Goal: Entertainment & Leisure: Consume media (video, audio)

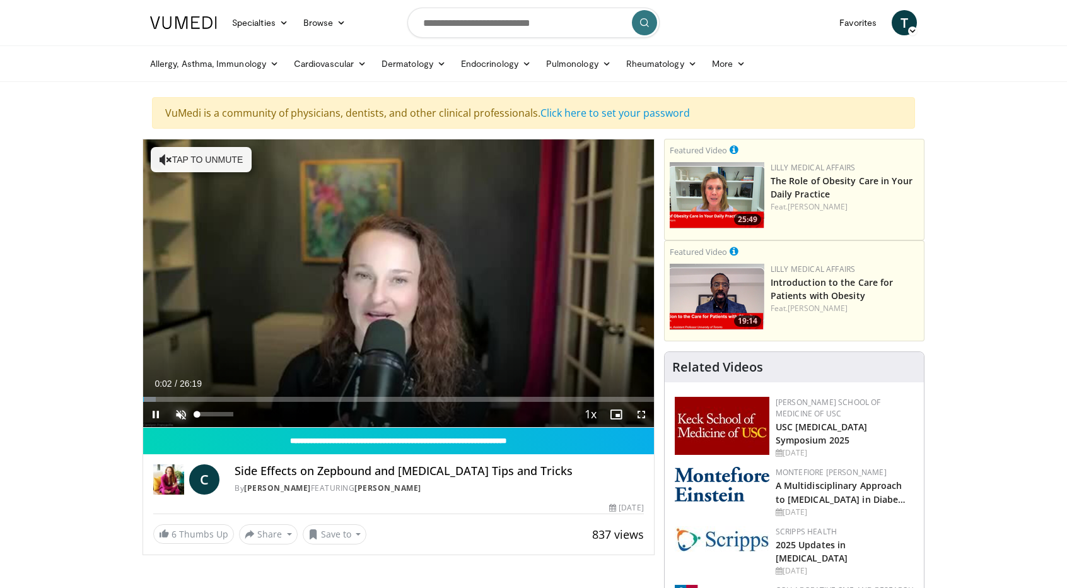
click at [180, 411] on span "Video Player" at bounding box center [180, 414] width 25 height 25
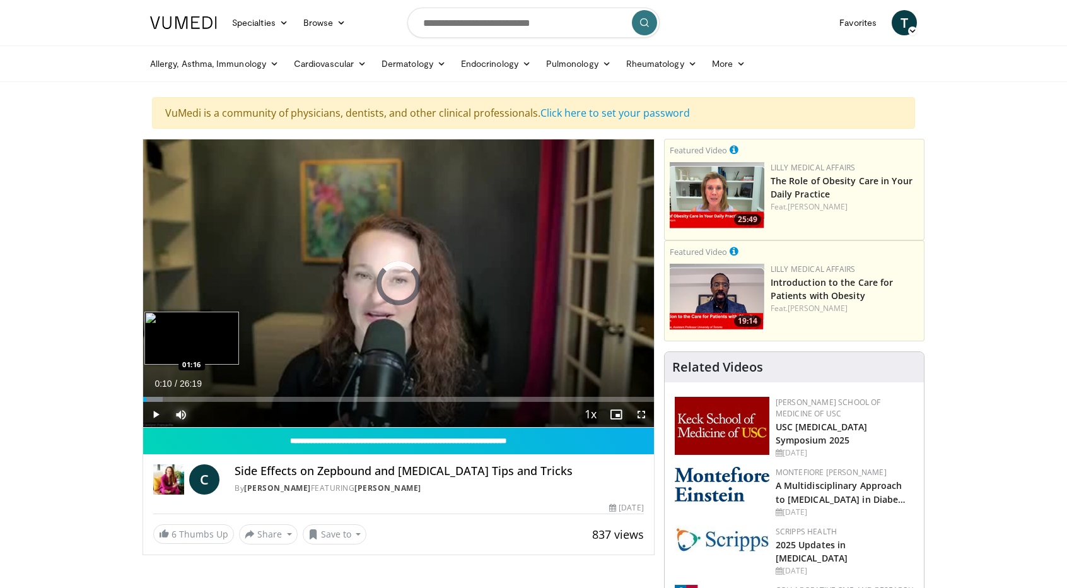
click at [167, 397] on div "Loaded : 3.79% 00:10 01:16" at bounding box center [398, 399] width 511 height 5
drag, startPoint x: 168, startPoint y: 396, endPoint x: 177, endPoint y: 397, distance: 8.9
click at [177, 397] on video-js "**********" at bounding box center [398, 283] width 511 height 288
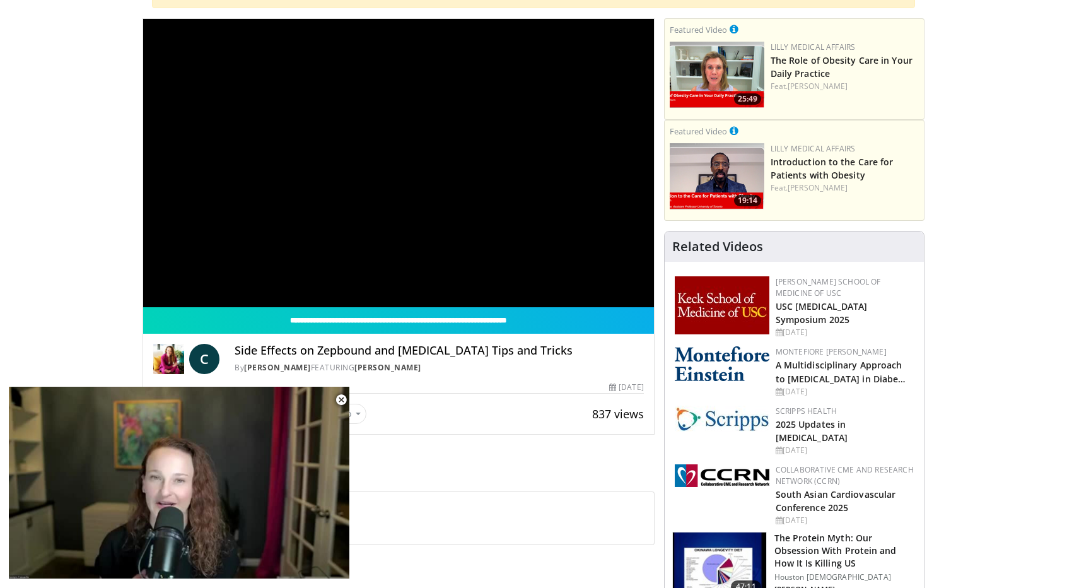
scroll to position [63, 0]
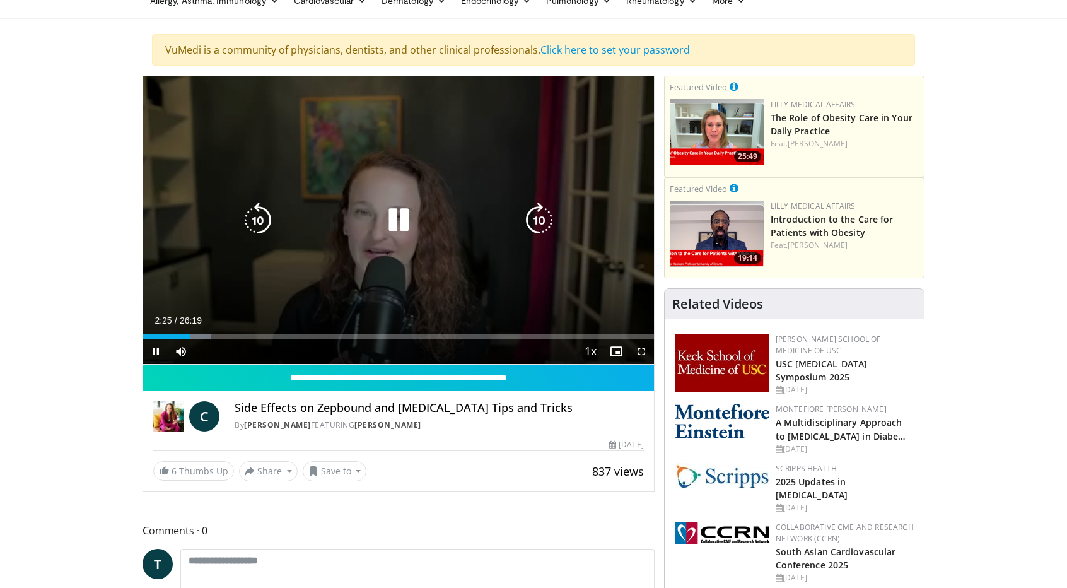
click at [193, 335] on div "Loaded : 13.27% 02:25 02:30" at bounding box center [398, 336] width 511 height 5
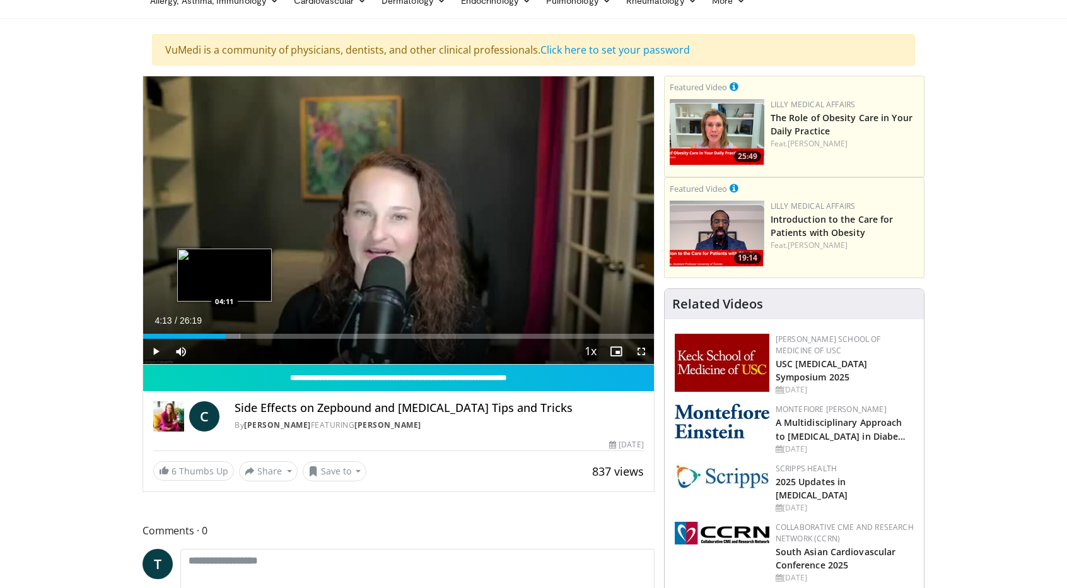
click at [225, 336] on div "Loaded : 18.96% 03:53 04:11" at bounding box center [398, 336] width 511 height 5
click at [237, 336] on div "Loaded : 20.23% 04:50 04:50" at bounding box center [398, 336] width 511 height 5
click at [255, 336] on div "Loaded : 24.02% 05:14 05:47" at bounding box center [398, 336] width 511 height 5
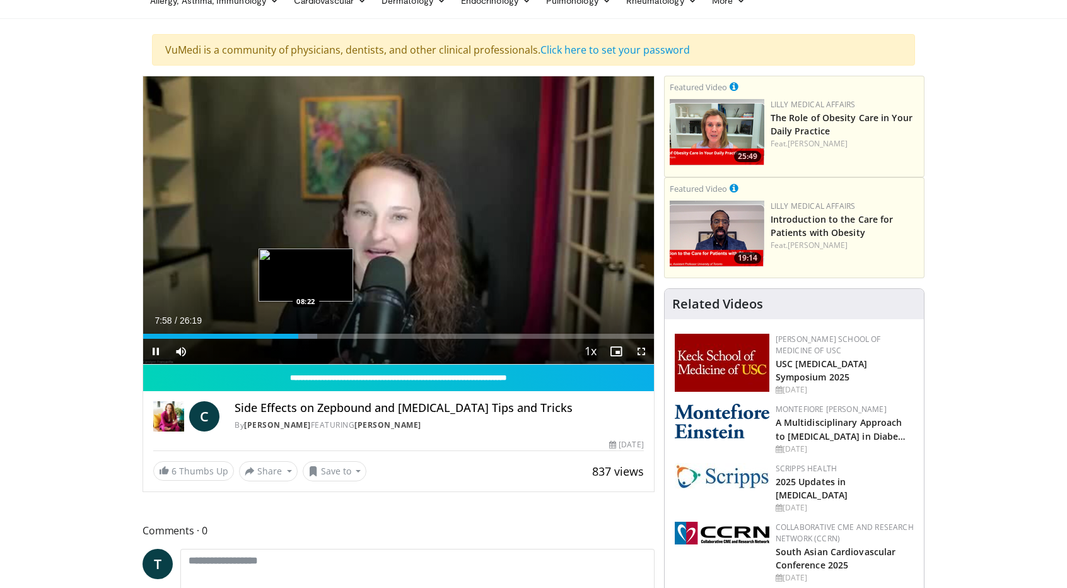
click at [305, 335] on div "Loaded : 34.14% 07:59 08:22" at bounding box center [398, 336] width 511 height 5
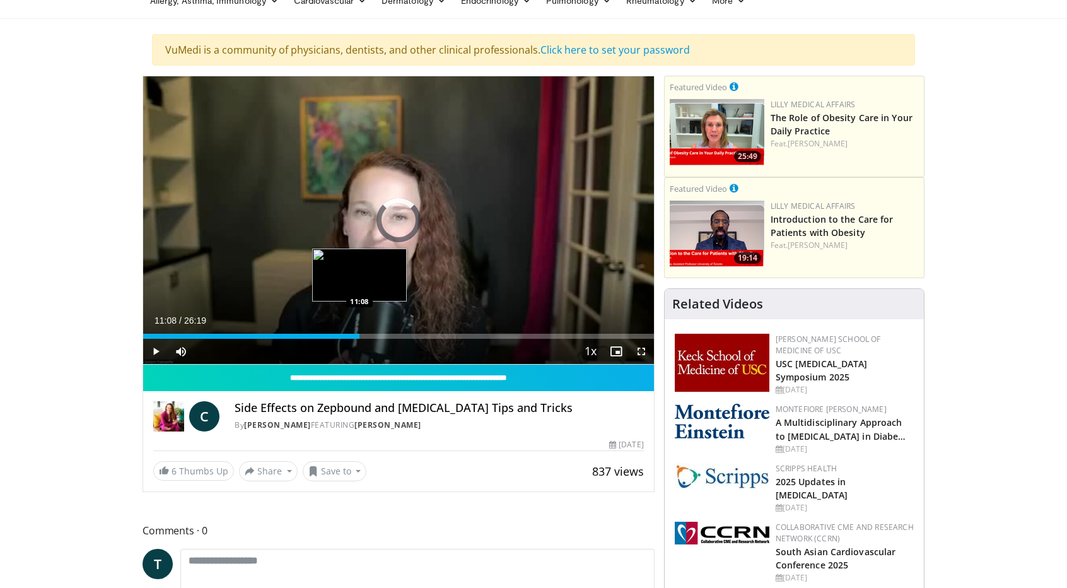
click at [360, 334] on div "Loaded : 38.63% 11:08 11:08" at bounding box center [398, 336] width 511 height 5
click at [348, 335] on div "Loaded : 46.78% 11:11 10:35" at bounding box center [398, 336] width 511 height 5
click at [399, 335] on div "Loaded : 52.47% 12:45 13:11" at bounding box center [398, 336] width 511 height 5
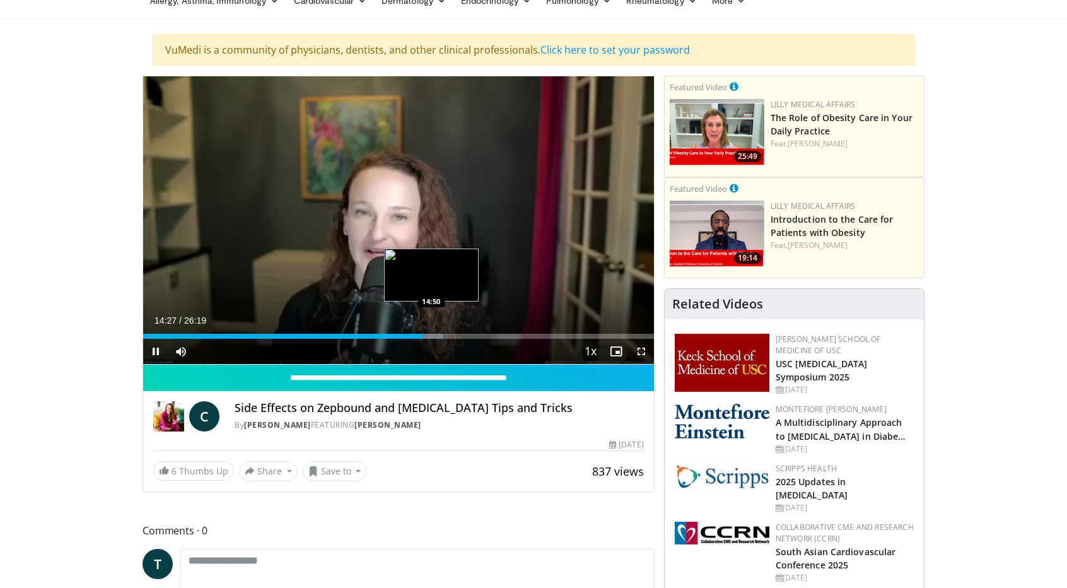
click at [431, 336] on div "Loaded : 58.80% 14:27 14:50" at bounding box center [398, 336] width 511 height 5
drag, startPoint x: 440, startPoint y: 335, endPoint x: 446, endPoint y: 339, distance: 7.4
click at [440, 336] on div "Loaded : 60.69% 15:16 15:16" at bounding box center [398, 336] width 511 height 5
click at [456, 335] on div "Loaded : 62.59% 16:08 16:08" at bounding box center [398, 336] width 511 height 5
click at [478, 334] on div "Loaded : 67.65% 16:48 17:15" at bounding box center [398, 336] width 511 height 5
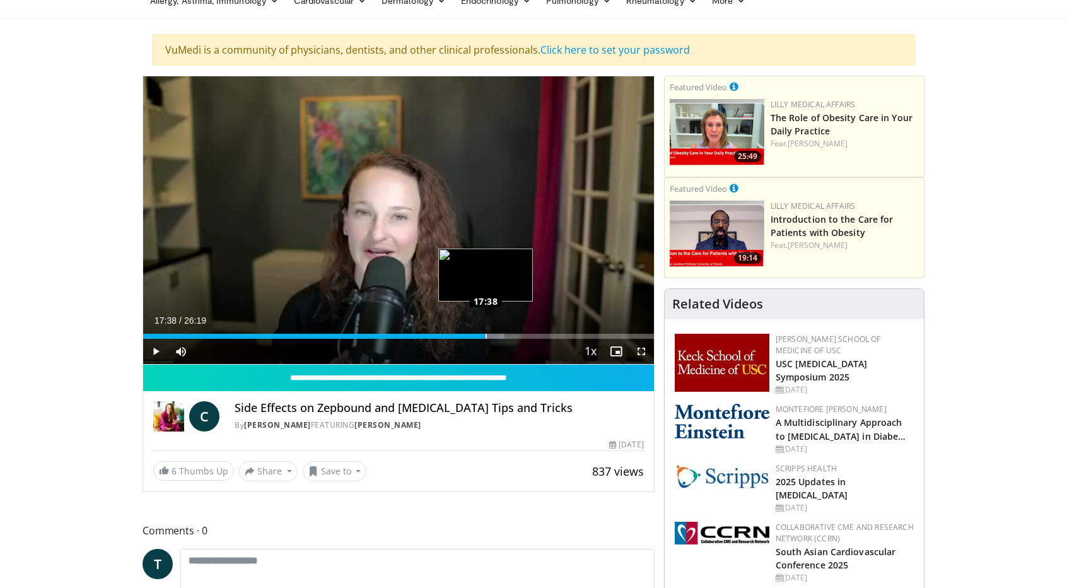
drag, startPoint x: 479, startPoint y: 334, endPoint x: 486, endPoint y: 333, distance: 6.4
click at [486, 334] on div "Loaded : 70.81% 17:36 17:38" at bounding box center [398, 336] width 511 height 5
drag, startPoint x: 486, startPoint y: 333, endPoint x: 495, endPoint y: 333, distance: 8.2
click at [495, 334] on div "Loaded : 72.08% 18:05 18:05" at bounding box center [398, 336] width 511 height 5
drag, startPoint x: 495, startPoint y: 333, endPoint x: 503, endPoint y: 332, distance: 8.2
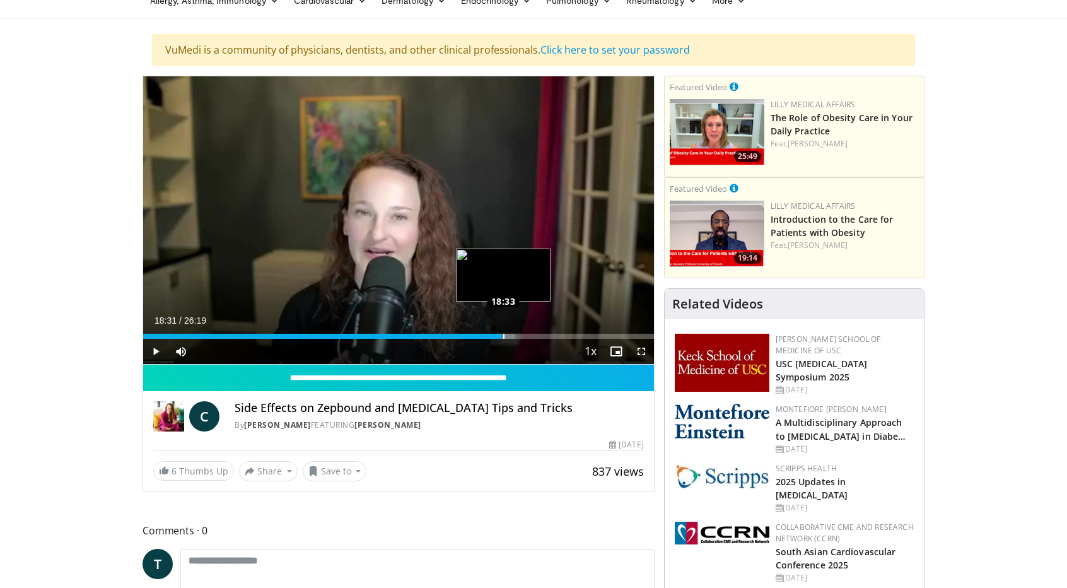
click at [503, 334] on div "Loaded : 72.83% 18:31 18:33" at bounding box center [398, 336] width 511 height 5
click at [527, 336] on div "Loaded : 78.40% 19:31 19:47" at bounding box center [398, 336] width 511 height 5
click at [540, 335] on div "Loaded : 80.93% 20:11 20:28" at bounding box center [398, 336] width 511 height 5
click at [556, 334] on div "Progress Bar" at bounding box center [557, 336] width 31 height 5
click at [561, 337] on div "Progress Bar" at bounding box center [563, 336] width 31 height 5
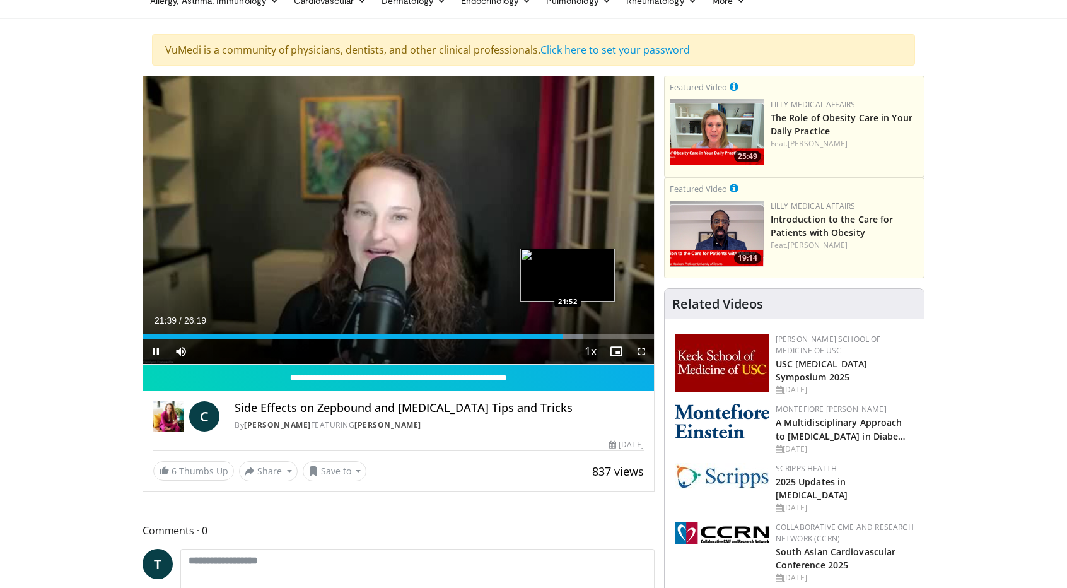
click at [568, 336] on div "Loaded : 86.12% 21:39 21:52" at bounding box center [398, 336] width 511 height 5
click at [604, 336] on div "Progress Bar" at bounding box center [605, 336] width 31 height 5
click at [632, 336] on div "Progress Bar" at bounding box center [631, 336] width 31 height 5
click at [640, 335] on div "Loaded : 99.90% 25:36 25:36" at bounding box center [398, 336] width 511 height 5
